Goal: Task Accomplishment & Management: Manage account settings

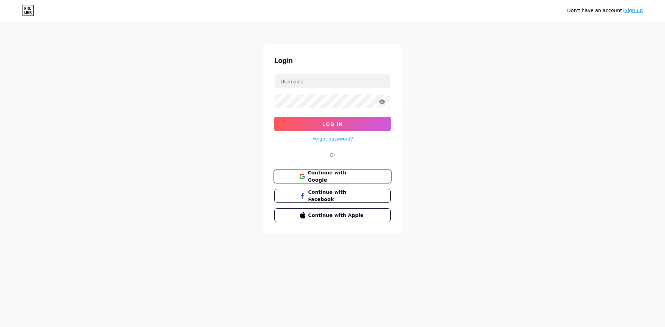
click at [332, 178] on span "Continue with Google" at bounding box center [337, 176] width 58 height 15
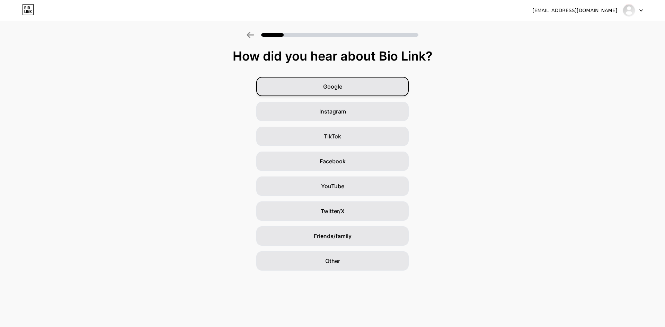
click at [332, 89] on span "Google" at bounding box center [332, 86] width 19 height 8
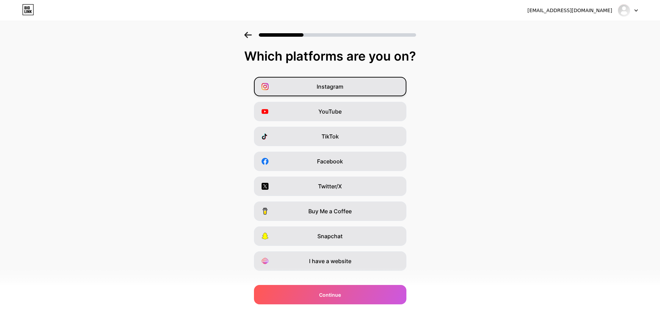
click at [326, 84] on span "Instagram" at bounding box center [330, 86] width 27 height 8
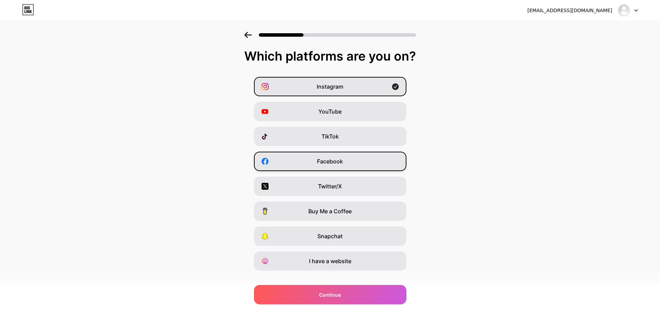
click at [334, 162] on span "Facebook" at bounding box center [330, 161] width 26 height 8
click at [334, 262] on span "I have a website" at bounding box center [330, 261] width 42 height 8
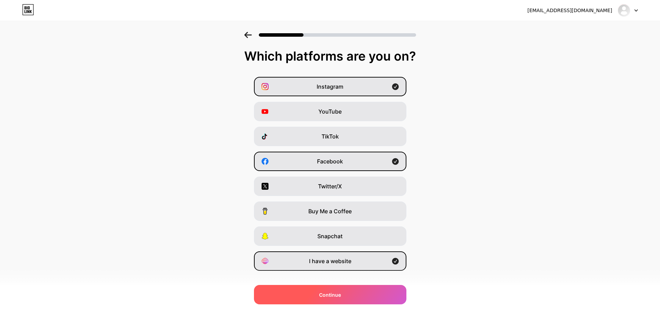
click at [329, 298] on span "Continue" at bounding box center [330, 294] width 22 height 7
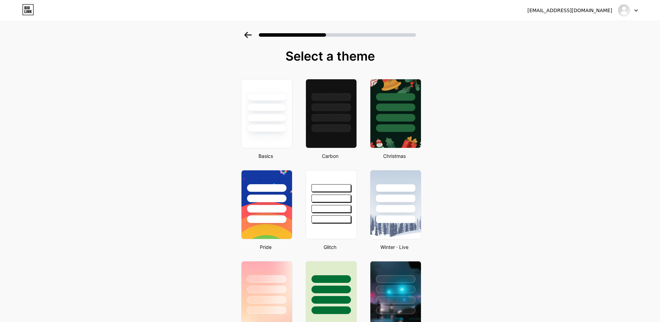
click at [636, 12] on div at bounding box center [628, 10] width 20 height 12
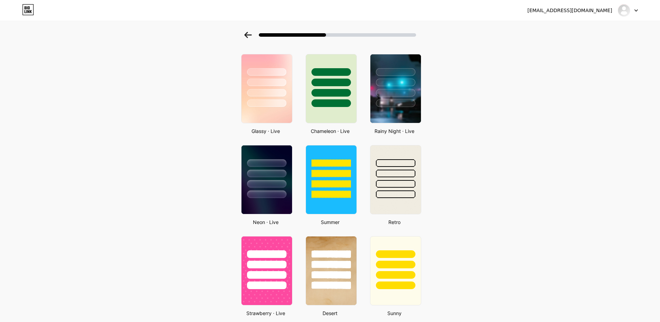
scroll to position [139, 0]
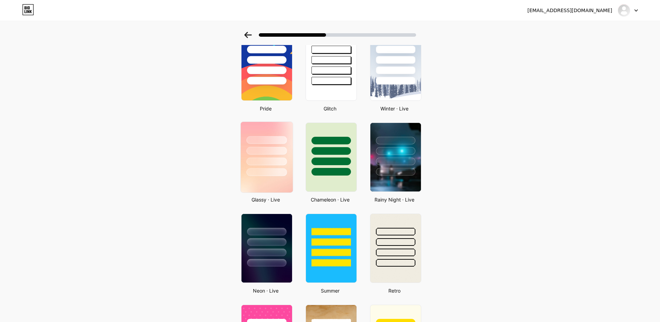
click at [273, 158] on div at bounding box center [266, 162] width 41 height 8
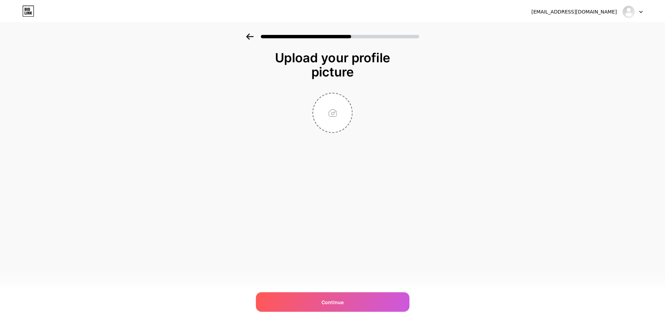
scroll to position [0, 0]
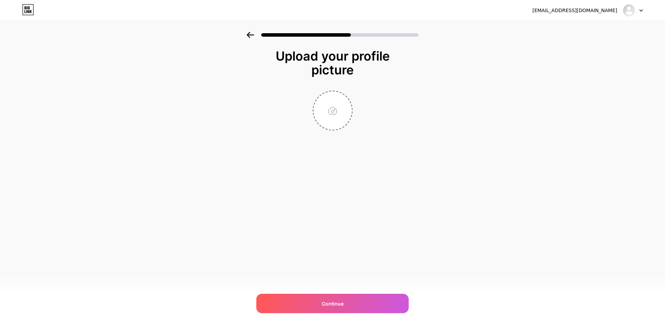
click at [639, 10] on icon at bounding box center [640, 10] width 3 height 2
click at [572, 28] on li "Logout" at bounding box center [600, 28] width 86 height 19
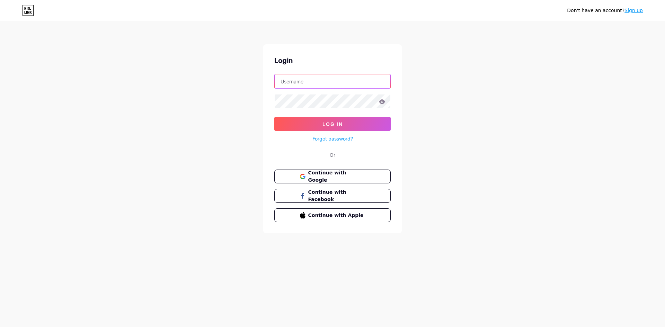
click at [286, 81] on input "text" at bounding box center [333, 81] width 116 height 14
type input "[EMAIL_ADDRESS][DOMAIN_NAME]"
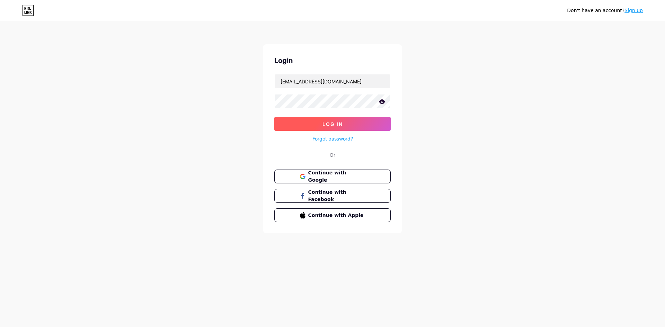
click at [328, 125] on span "Log In" at bounding box center [333, 124] width 20 height 6
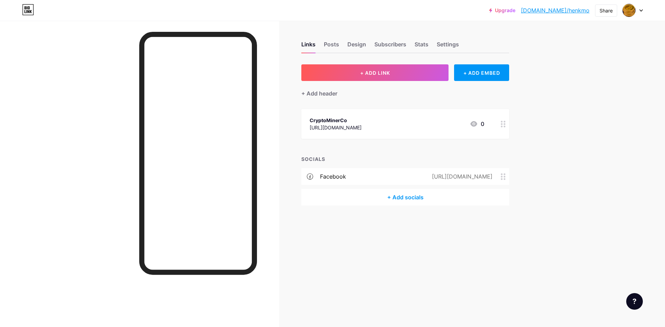
click at [504, 127] on div at bounding box center [503, 124] width 12 height 30
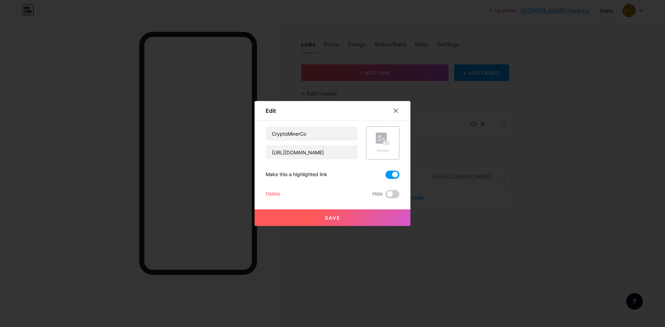
click at [272, 194] on div "Delete" at bounding box center [273, 194] width 15 height 8
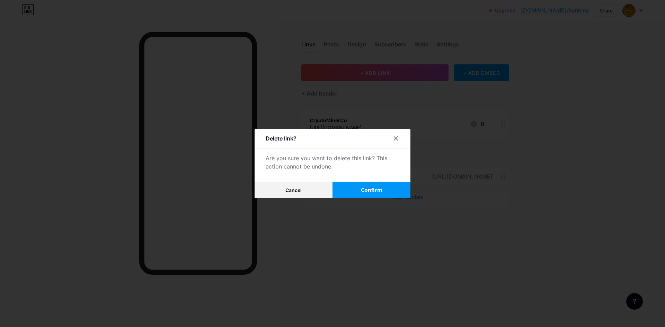
click at [375, 192] on span "Confirm" at bounding box center [371, 190] width 21 height 7
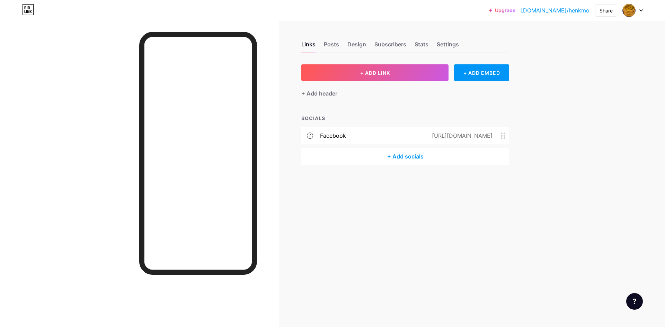
click at [405, 157] on div "+ Add socials" at bounding box center [405, 156] width 208 height 17
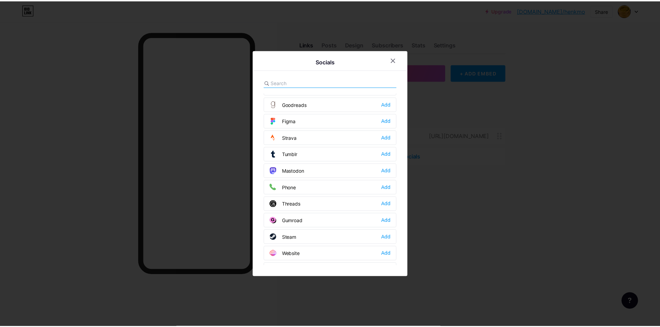
scroll to position [625, 0]
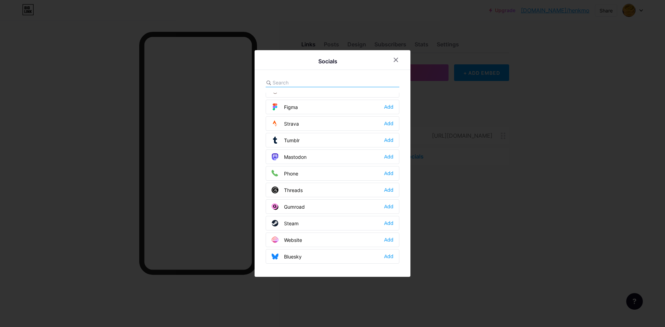
drag, startPoint x: 536, startPoint y: 215, endPoint x: 532, endPoint y: 215, distance: 4.2
click at [533, 215] on div at bounding box center [332, 163] width 665 height 327
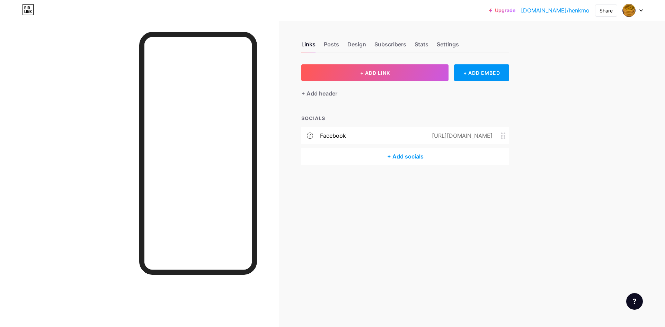
drag, startPoint x: 291, startPoint y: 176, endPoint x: 351, endPoint y: 262, distance: 104.7
click at [351, 262] on div "Links Posts Design Subscribers Stats Settings + ADD LINK + ADD EMBED + Add head…" at bounding box center [269, 163] width 538 height 327
click at [357, 46] on div "Design" at bounding box center [356, 46] width 19 height 12
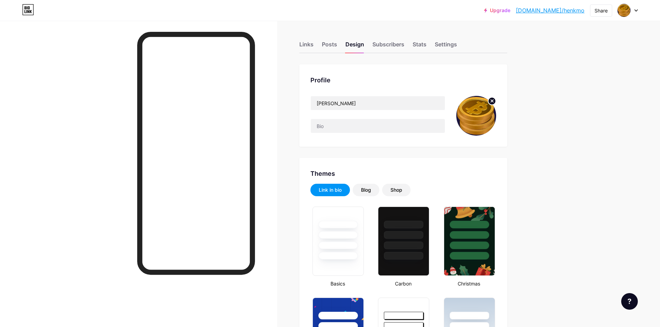
type input "#f1e088"
type input "#ffffff"
click at [493, 101] on circle at bounding box center [492, 101] width 8 height 8
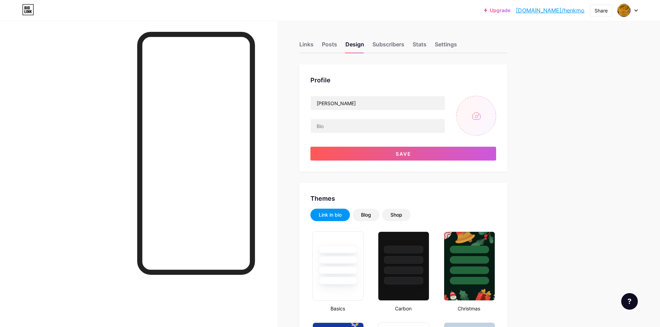
click at [478, 118] on input "file" at bounding box center [476, 116] width 40 height 40
type input "C:\fakepath\HenkM222.jpg"
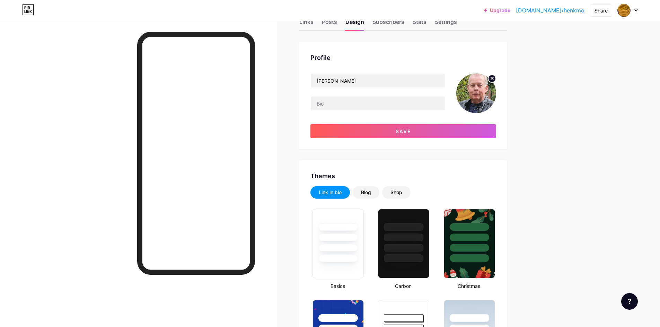
scroll to position [35, 0]
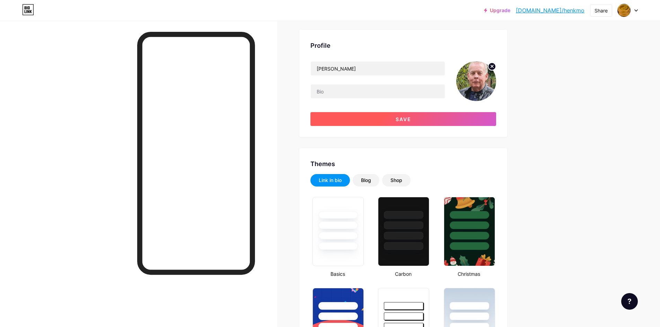
click at [403, 120] on span "Save" at bounding box center [404, 119] width 16 height 6
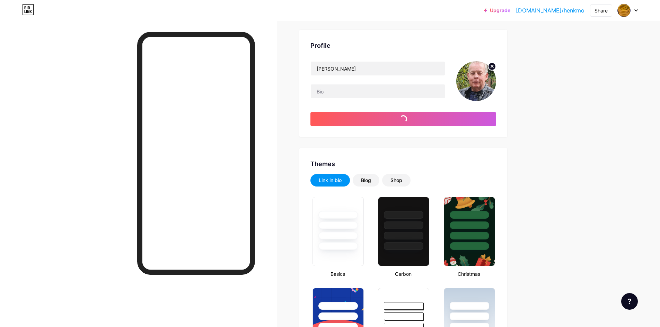
type input "#ffffff"
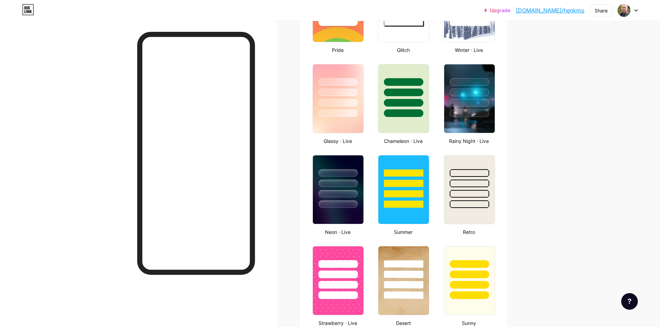
scroll to position [346, 0]
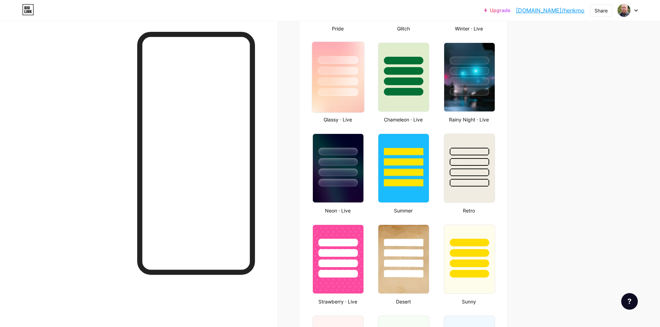
click at [342, 88] on div at bounding box center [338, 92] width 41 height 8
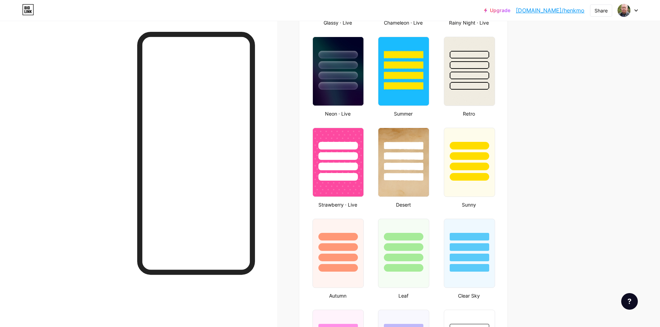
scroll to position [450, 0]
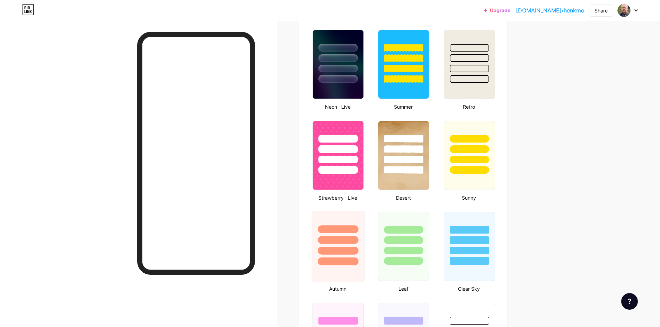
click at [341, 255] on div at bounding box center [338, 238] width 52 height 54
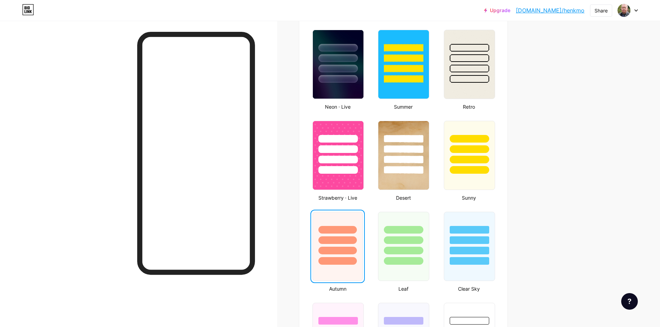
click at [343, 255] on div at bounding box center [338, 238] width 50 height 53
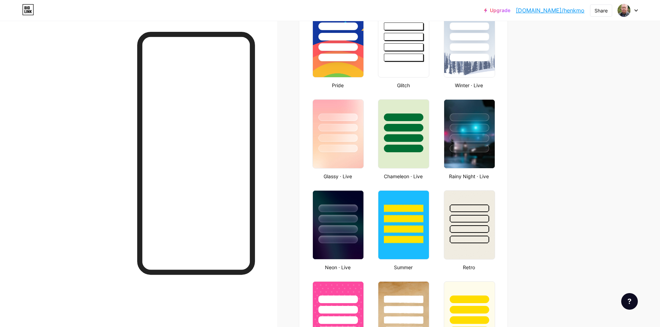
scroll to position [277, 0]
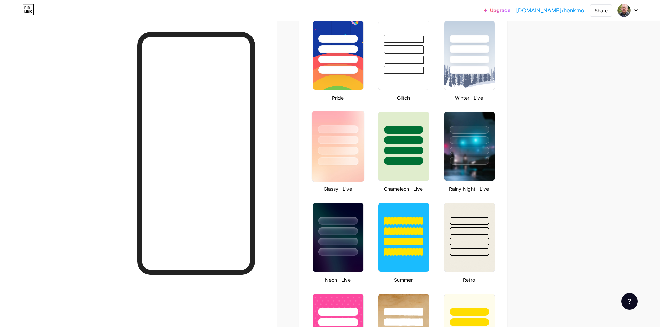
click at [335, 153] on div at bounding box center [338, 151] width 41 height 8
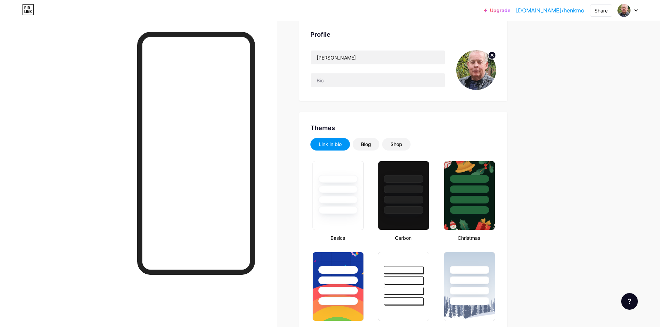
scroll to position [0, 0]
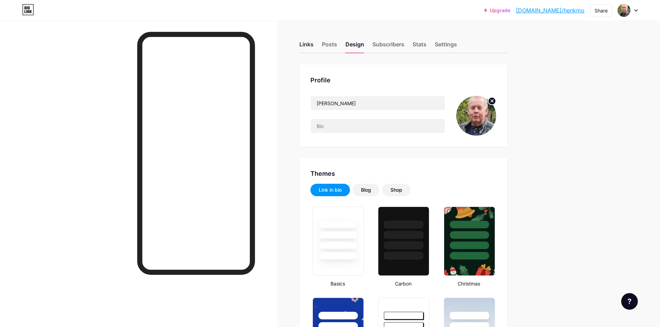
click at [308, 46] on div "Links" at bounding box center [306, 46] width 14 height 12
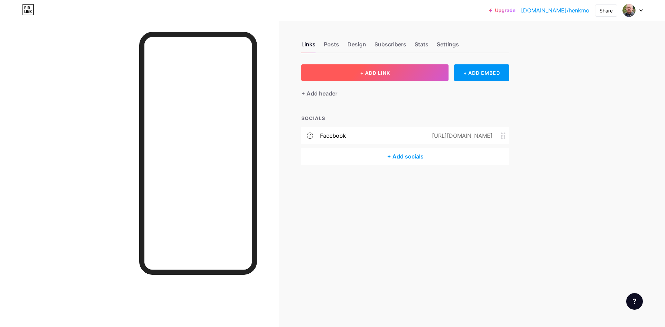
click at [374, 73] on span "+ ADD LINK" at bounding box center [375, 73] width 30 height 6
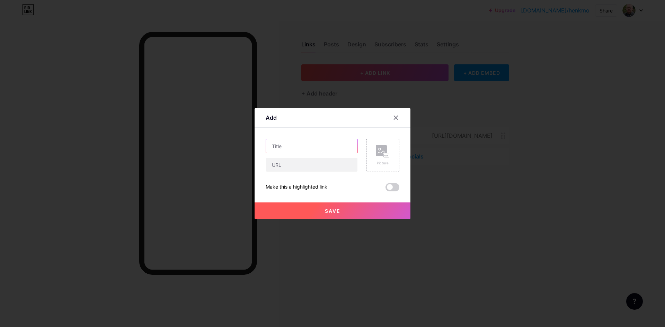
drag, startPoint x: 276, startPoint y: 147, endPoint x: 337, endPoint y: 147, distance: 61.3
click at [283, 147] on input "text" at bounding box center [311, 146] width 91 height 14
type input "Temu"
click at [274, 165] on input "text" at bounding box center [311, 165] width 91 height 14
type input "[URL][DOMAIN_NAME]"
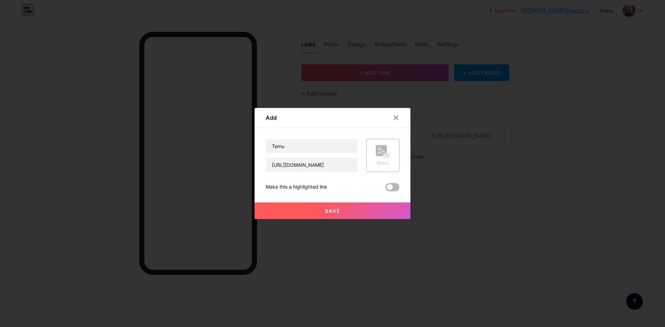
drag, startPoint x: 396, startPoint y: 189, endPoint x: 429, endPoint y: 223, distance: 47.8
click at [397, 189] on span at bounding box center [393, 187] width 14 height 8
click at [386, 189] on input "checkbox" at bounding box center [386, 189] width 0 height 0
click at [328, 212] on span "Save" at bounding box center [333, 211] width 16 height 6
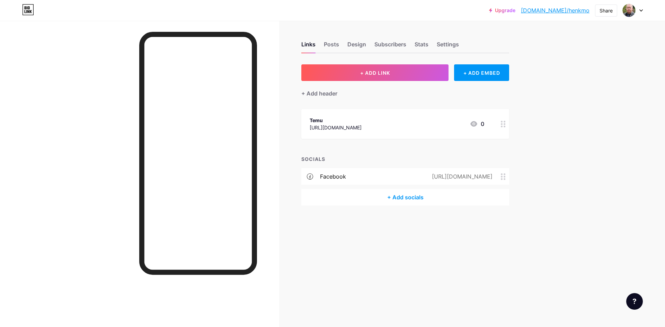
click at [504, 126] on icon at bounding box center [503, 124] width 5 height 7
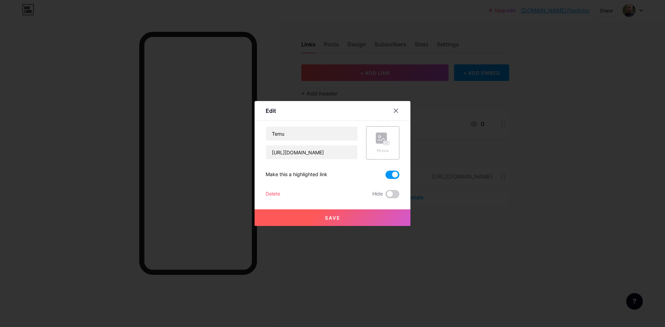
click at [331, 220] on span "Save" at bounding box center [333, 218] width 16 height 6
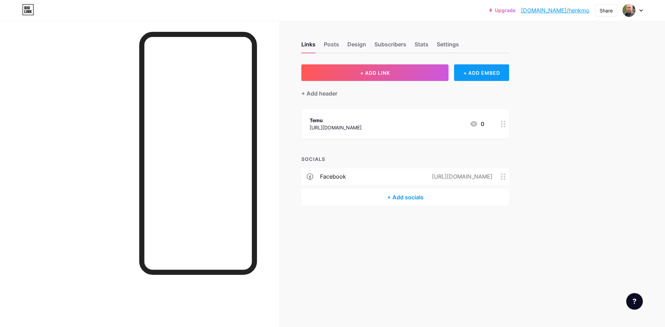
click at [480, 74] on div "+ ADD EMBED" at bounding box center [481, 72] width 55 height 17
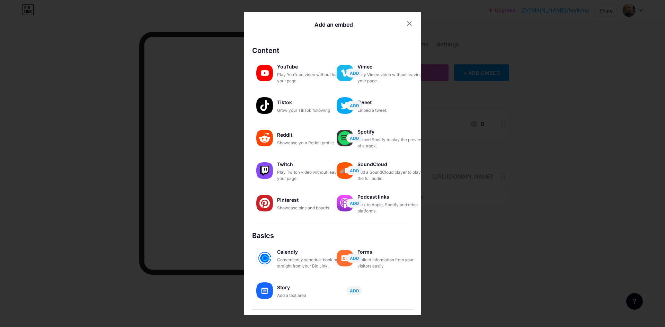
click at [566, 155] on div at bounding box center [332, 163] width 665 height 327
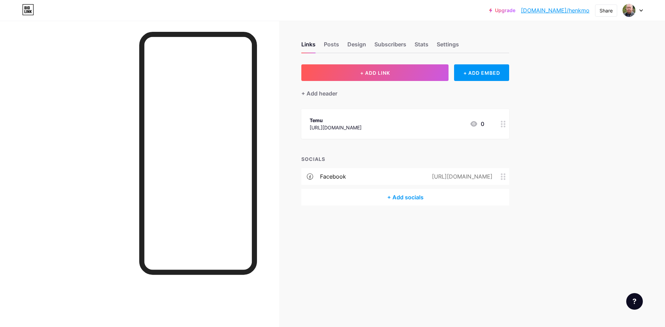
click at [569, 11] on link "[DOMAIN_NAME]/henkmo" at bounding box center [555, 10] width 69 height 8
click at [481, 76] on div "+ ADD EMBED" at bounding box center [481, 72] width 55 height 17
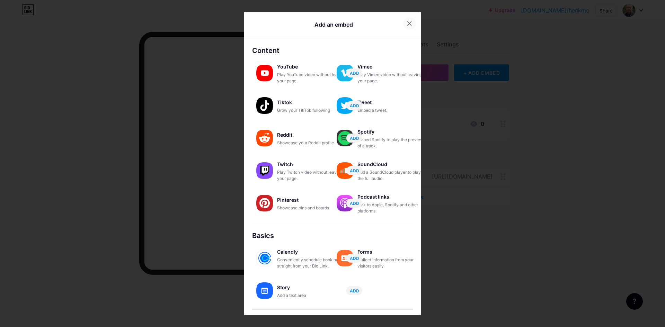
click at [407, 23] on icon at bounding box center [410, 24] width 6 height 6
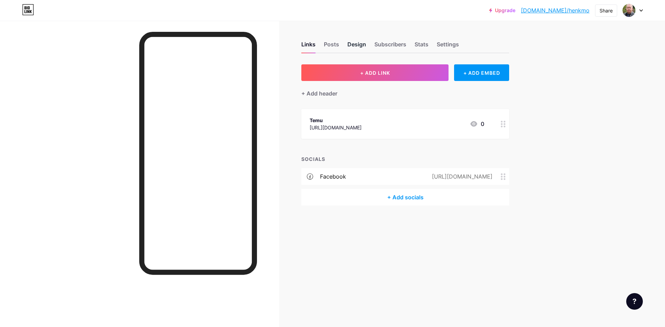
click at [359, 46] on div "Design" at bounding box center [356, 46] width 19 height 12
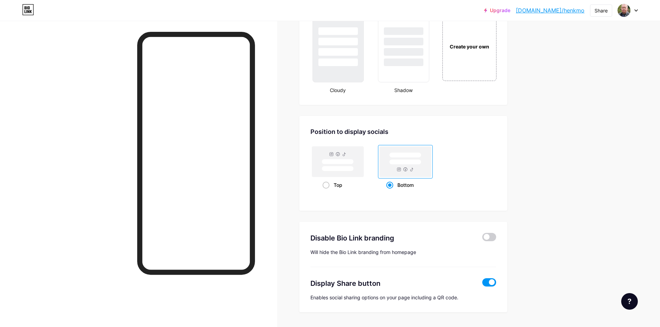
scroll to position [851, 0]
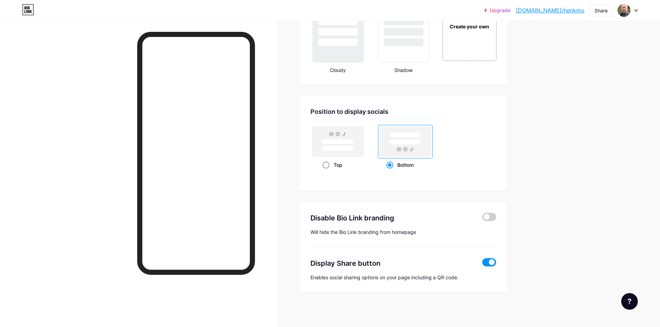
click at [327, 166] on span at bounding box center [326, 165] width 7 height 7
click at [327, 171] on input "Top" at bounding box center [325, 173] width 5 height 5
radio input "true"
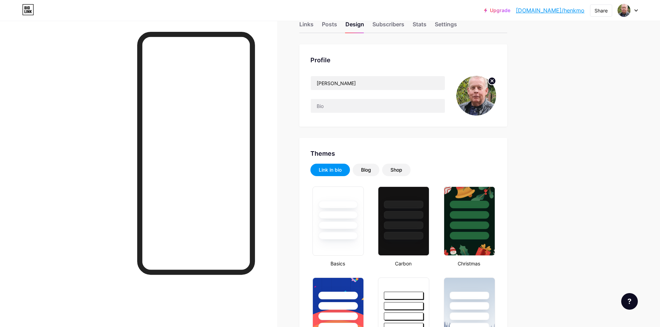
scroll to position [0, 0]
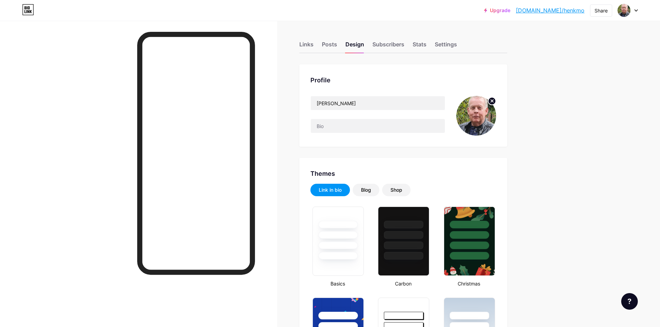
click at [334, 191] on div "Link in bio" at bounding box center [330, 190] width 23 height 7
click at [307, 45] on div "Links" at bounding box center [306, 46] width 14 height 12
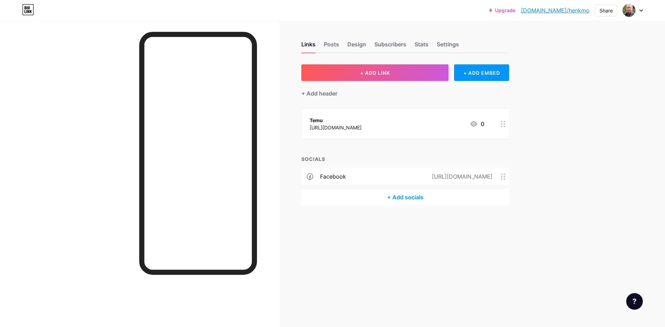
click at [118, 60] on div at bounding box center [139, 184] width 279 height 327
click at [302, 93] on div "+ Add header" at bounding box center [319, 93] width 36 height 8
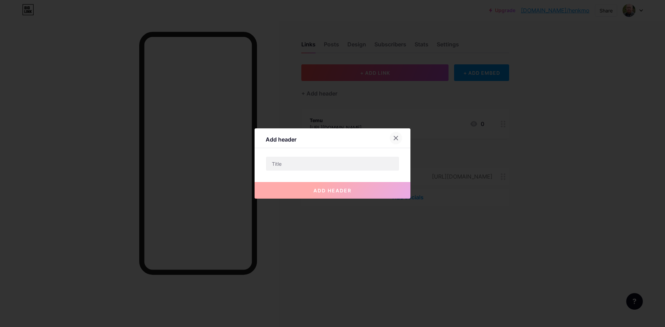
click at [395, 138] on icon at bounding box center [396, 138] width 6 height 6
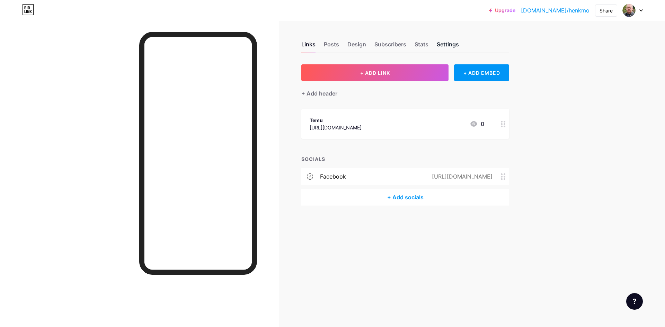
click at [450, 43] on div "Settings" at bounding box center [448, 46] width 22 height 12
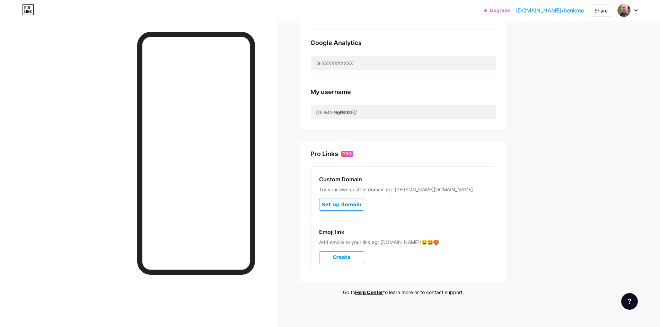
scroll to position [220, 0]
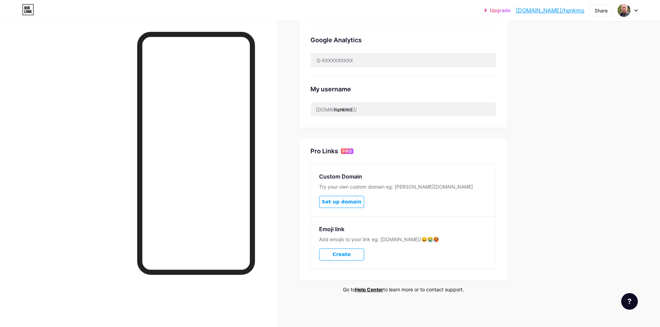
click at [342, 255] on span "Create" at bounding box center [342, 255] width 18 height 6
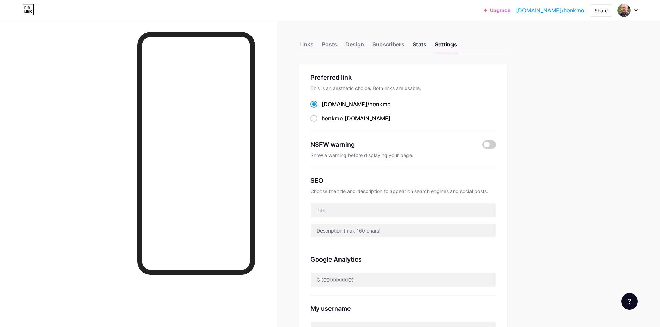
click at [421, 44] on div "Stats" at bounding box center [420, 46] width 14 height 12
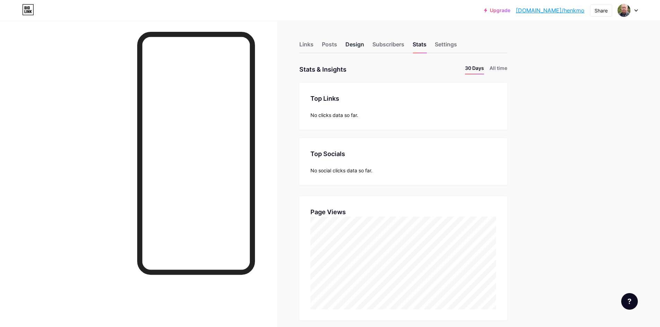
click at [356, 45] on div "Design" at bounding box center [354, 46] width 19 height 12
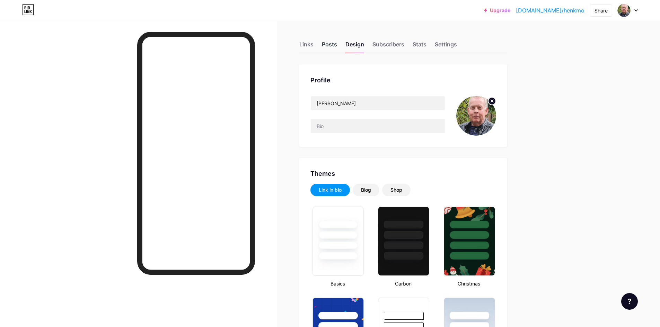
click at [331, 45] on div "Posts" at bounding box center [329, 46] width 15 height 12
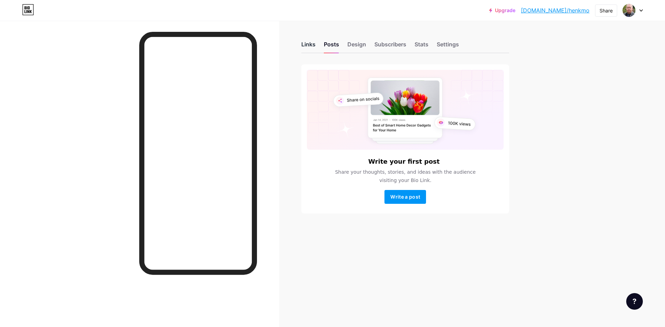
click at [308, 46] on div "Links" at bounding box center [308, 46] width 14 height 12
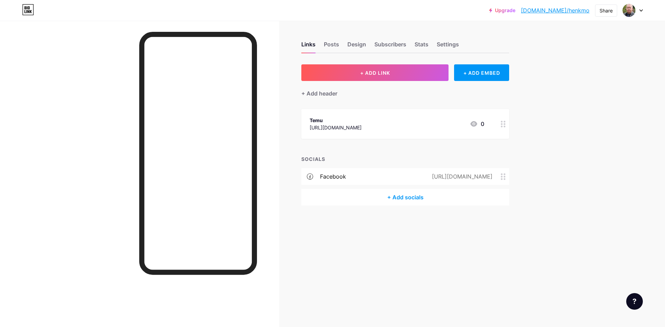
click at [504, 126] on icon at bounding box center [503, 124] width 5 height 7
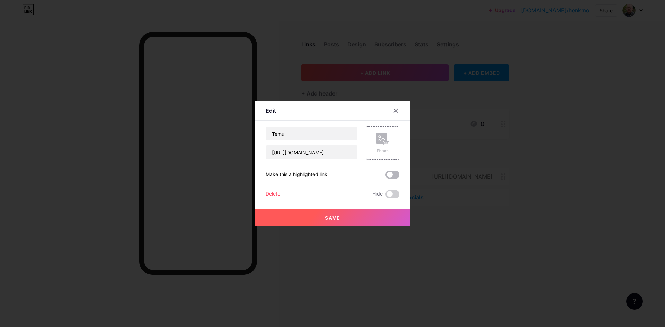
click at [395, 176] on span at bounding box center [393, 175] width 14 height 8
click at [386, 177] on input "checkbox" at bounding box center [386, 177] width 0 height 0
click at [330, 219] on span "Save" at bounding box center [333, 218] width 16 height 6
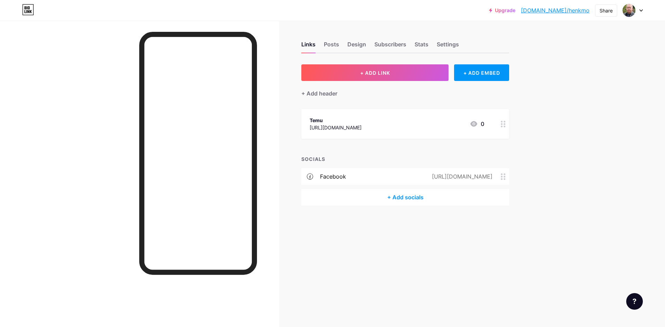
click at [641, 11] on icon at bounding box center [640, 10] width 3 height 2
click at [568, 99] on li "Logout" at bounding box center [600, 97] width 86 height 19
